Goal: Task Accomplishment & Management: Manage account settings

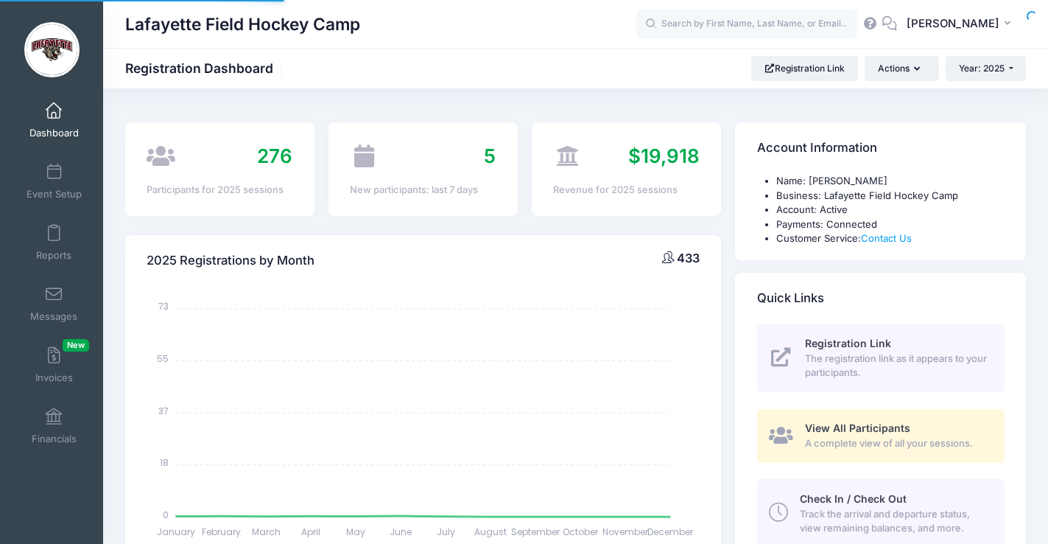
select select
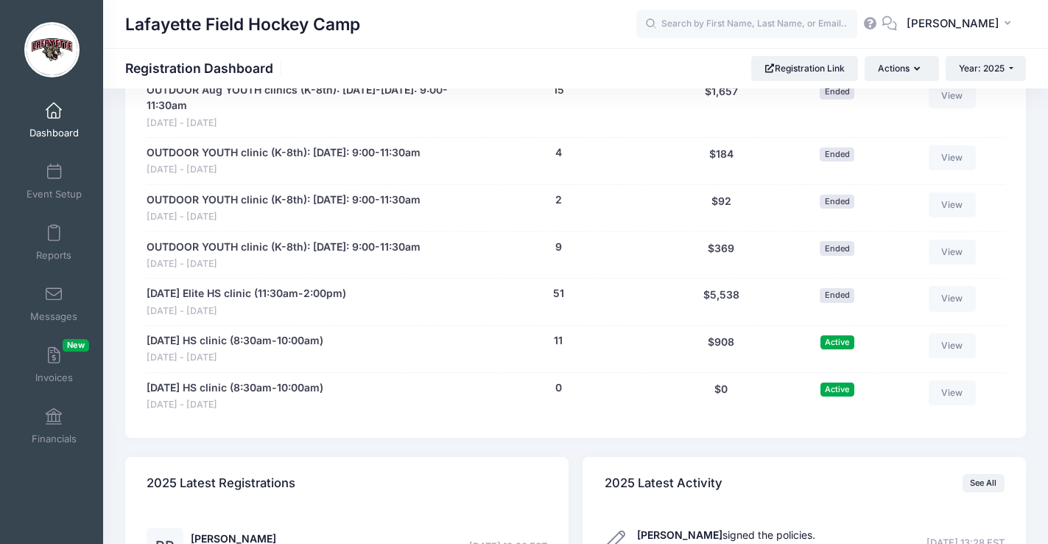
scroll to position [1941, 0]
click at [1010, 24] on icon "button" at bounding box center [1011, 24] width 12 height 0
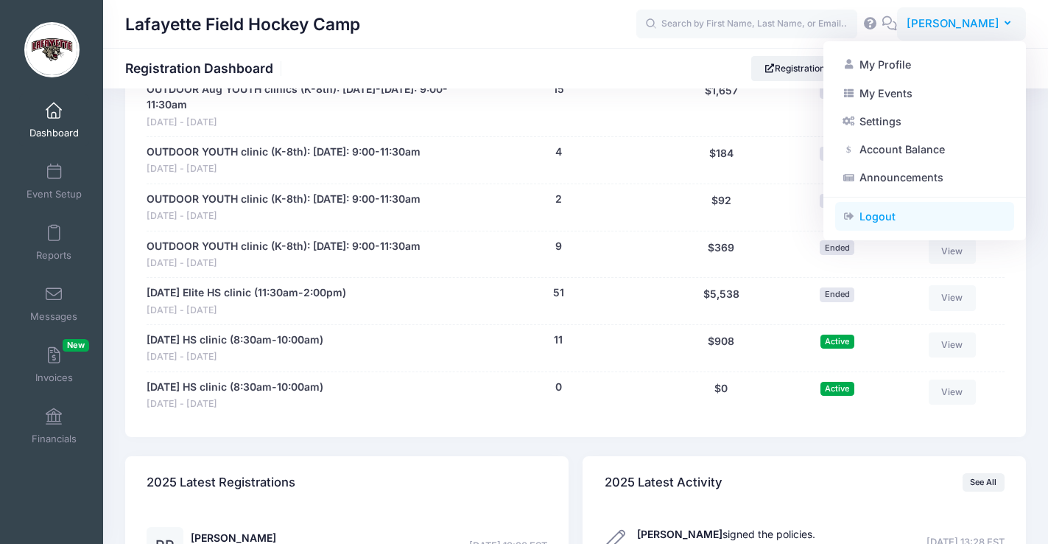
click at [870, 217] on link "Logout" at bounding box center [924, 217] width 179 height 28
